Goal: Contribute content

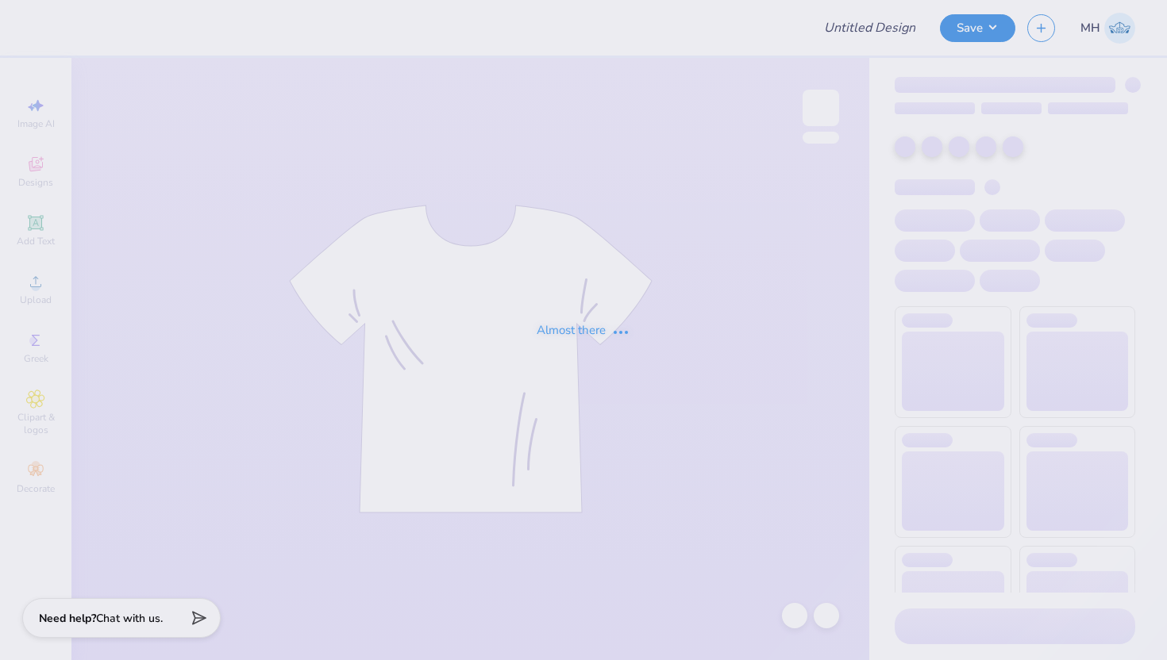
type input "sju kdance board merch (fall 2025)"
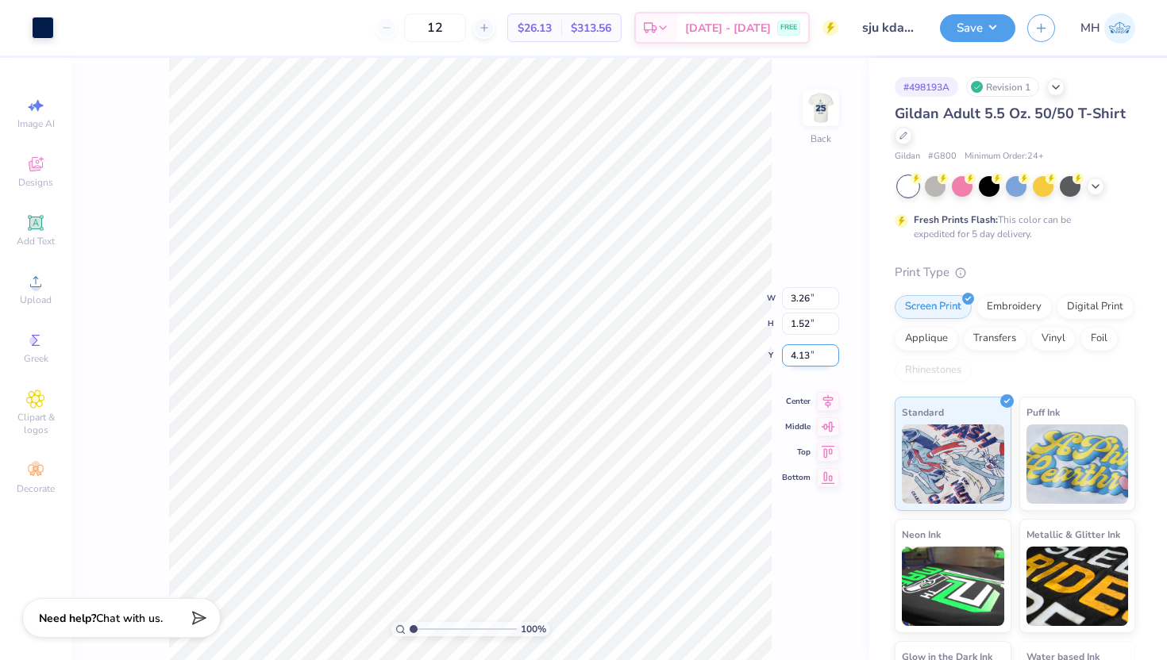
click at [807, 354] on input "4.13" at bounding box center [810, 356] width 57 height 22
type input "4.00"
click at [819, 102] on img at bounding box center [821, 108] width 64 height 64
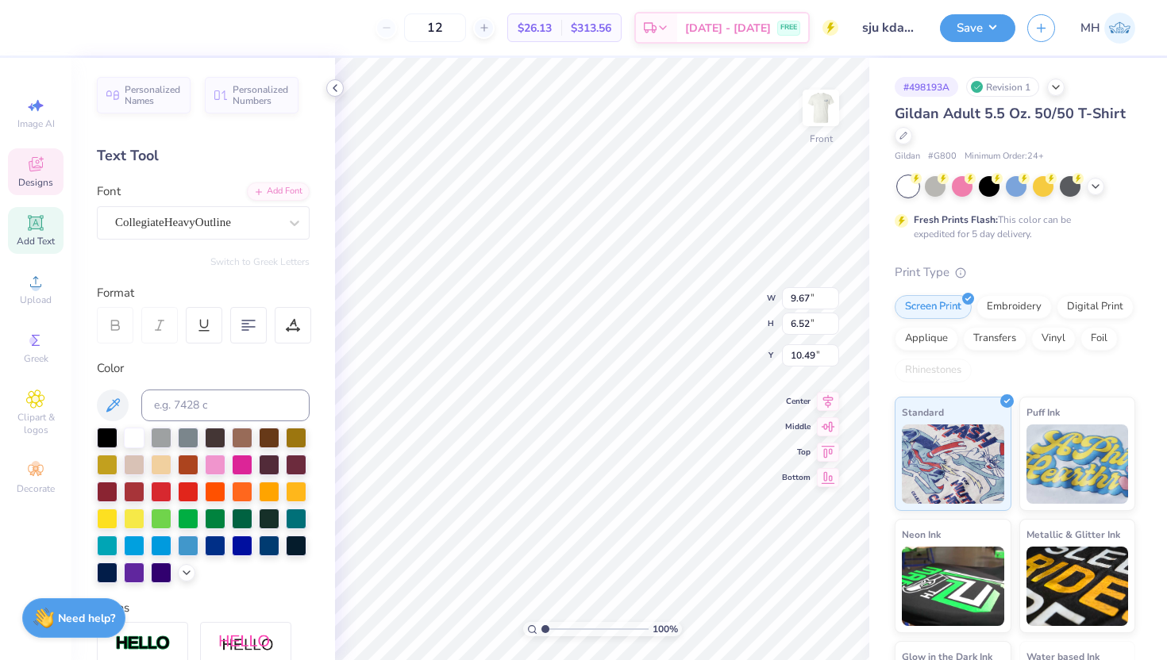
click at [333, 89] on polyline at bounding box center [334, 88] width 3 height 6
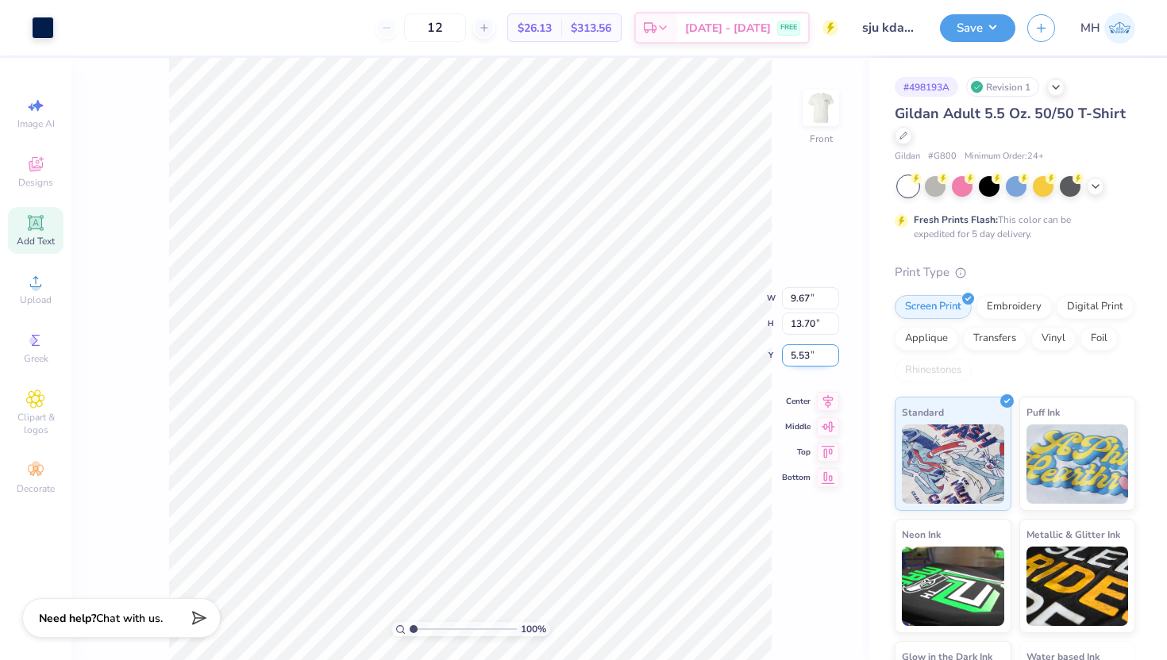
click at [802, 355] on input "5.53" at bounding box center [810, 356] width 57 height 22
type input "3.00"
click at [963, 29] on button "Save" at bounding box center [977, 26] width 75 height 28
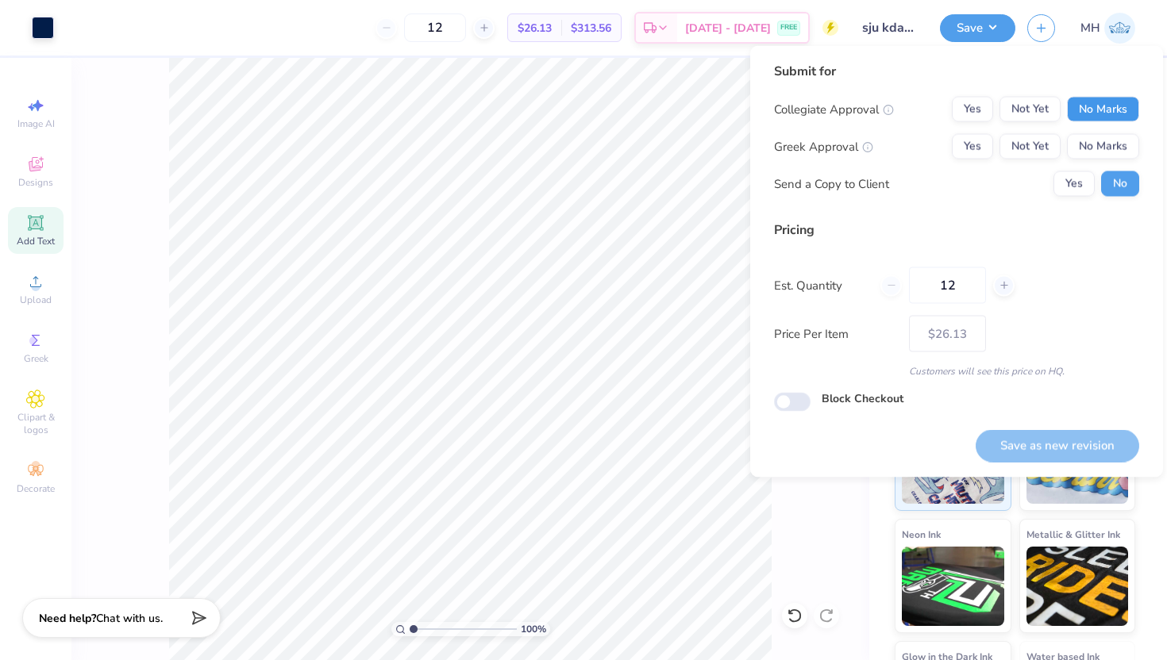
click at [1084, 105] on button "No Marks" at bounding box center [1103, 109] width 72 height 25
click at [1090, 137] on button "No Marks" at bounding box center [1103, 146] width 72 height 25
click at [1048, 441] on button "Save as new revision" at bounding box center [1058, 445] width 164 height 33
type input "$26.13"
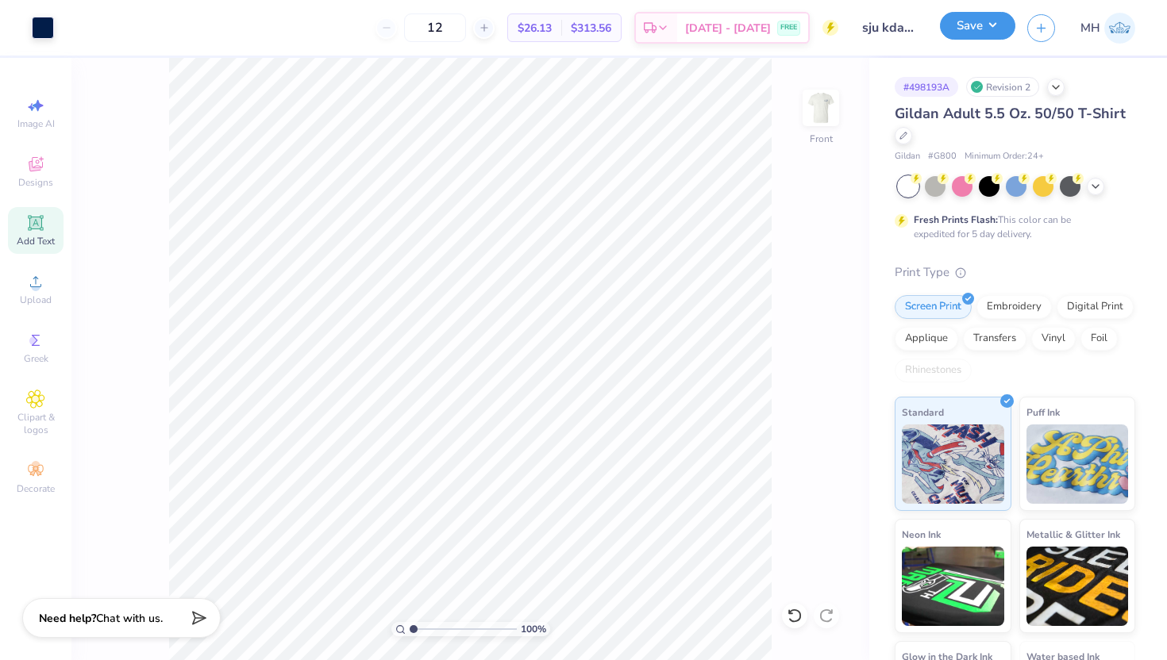
click at [980, 26] on button "Save" at bounding box center [977, 26] width 75 height 28
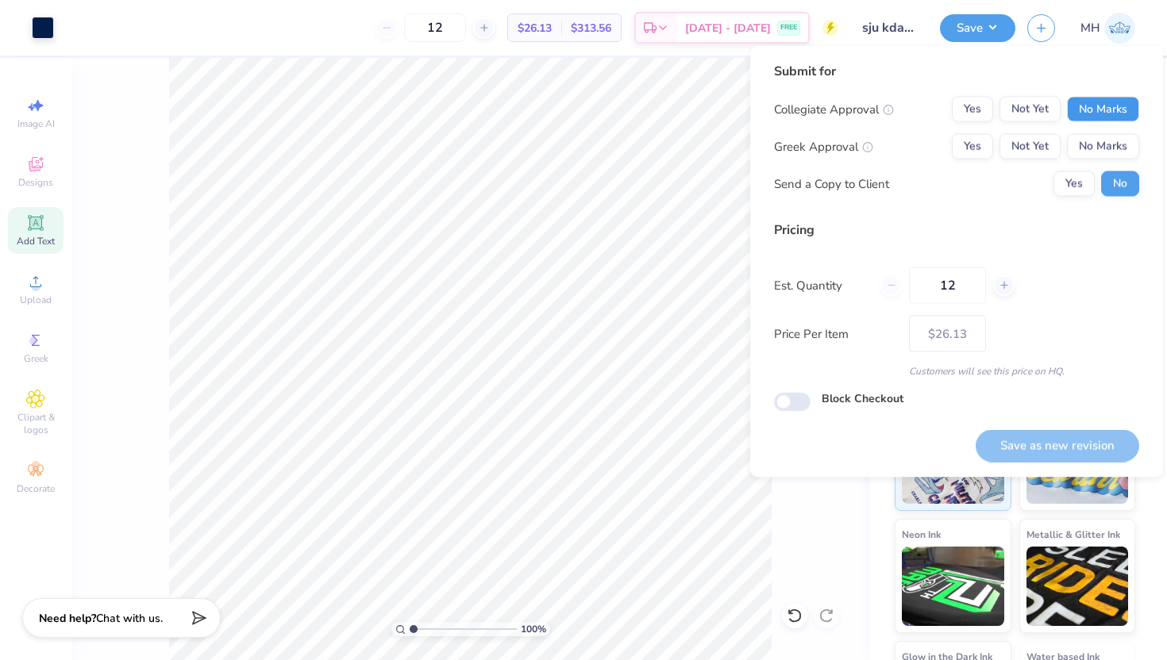
click at [1076, 117] on button "No Marks" at bounding box center [1103, 109] width 72 height 25
click at [1084, 143] on button "No Marks" at bounding box center [1103, 146] width 72 height 25
click at [1021, 441] on button "Save as new revision" at bounding box center [1058, 445] width 164 height 33
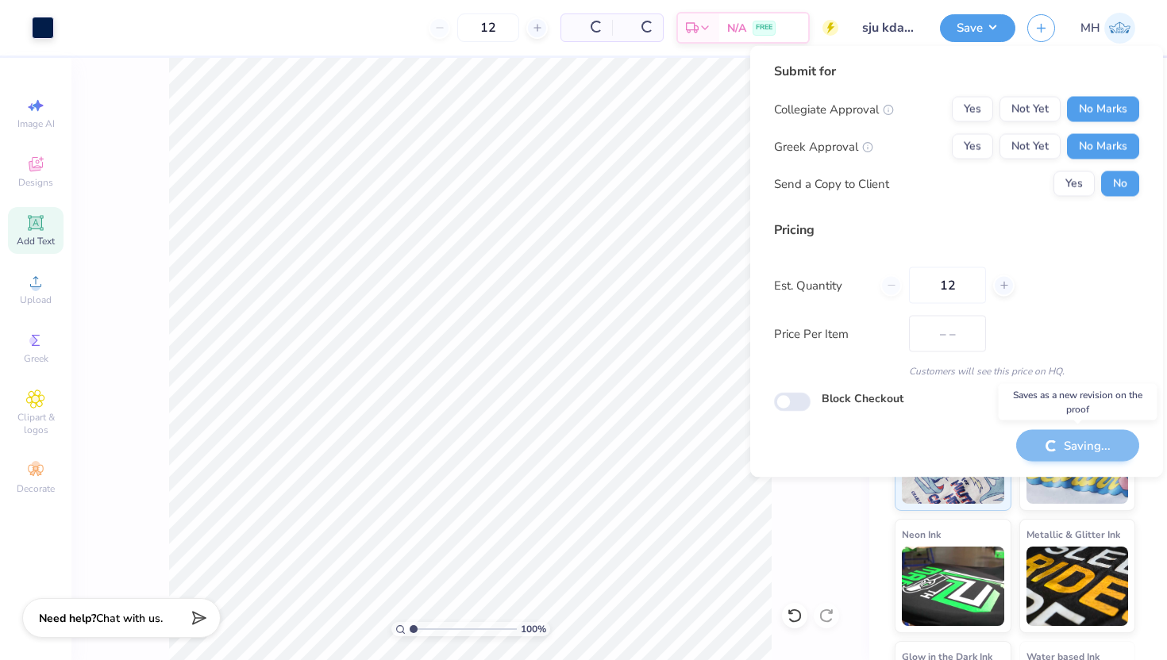
type input "$26.13"
